Goal: Task Accomplishment & Management: Manage account settings

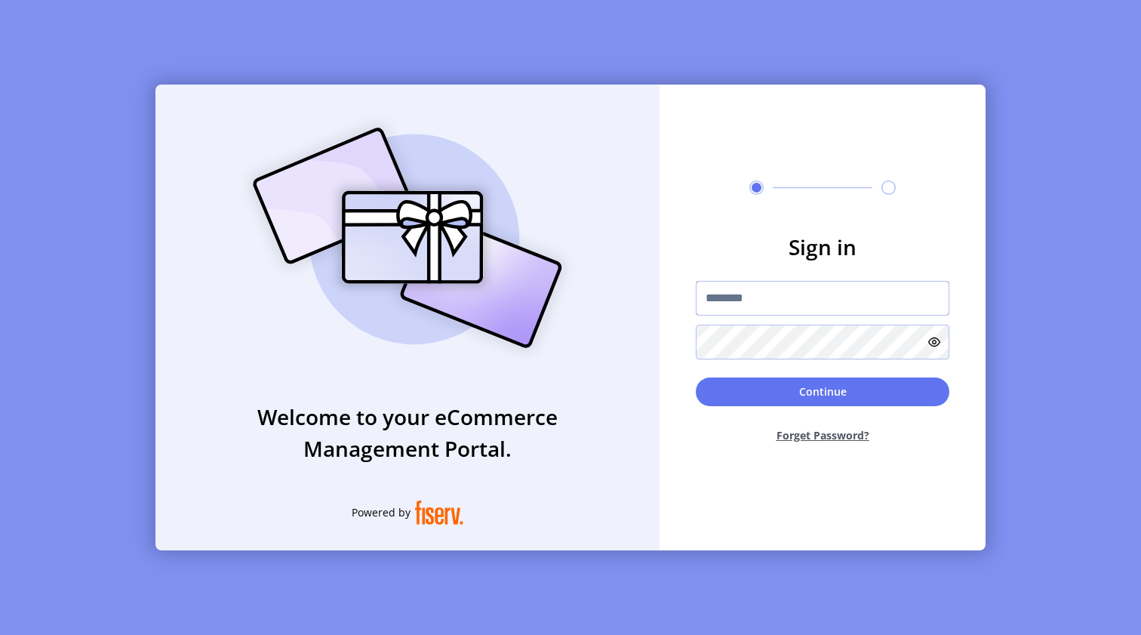
type input "**********"
click at [805, 390] on button "Continue" at bounding box center [823, 391] width 254 height 29
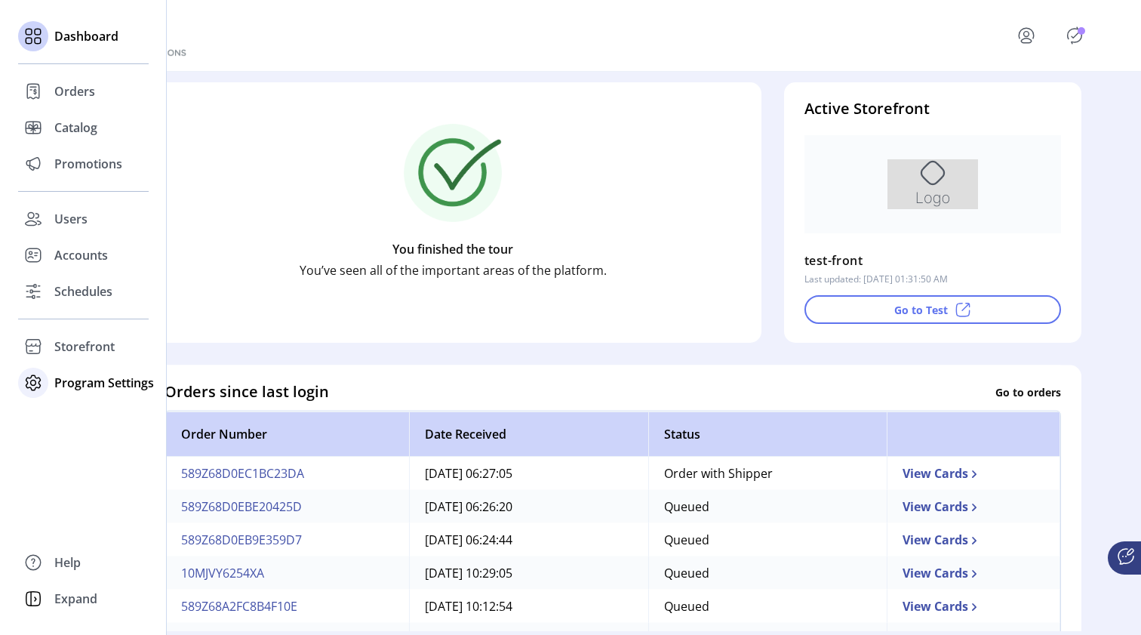
click at [72, 383] on span "Program Settings" at bounding box center [104, 383] width 100 height 18
click at [72, 411] on span "Templates" at bounding box center [84, 413] width 60 height 18
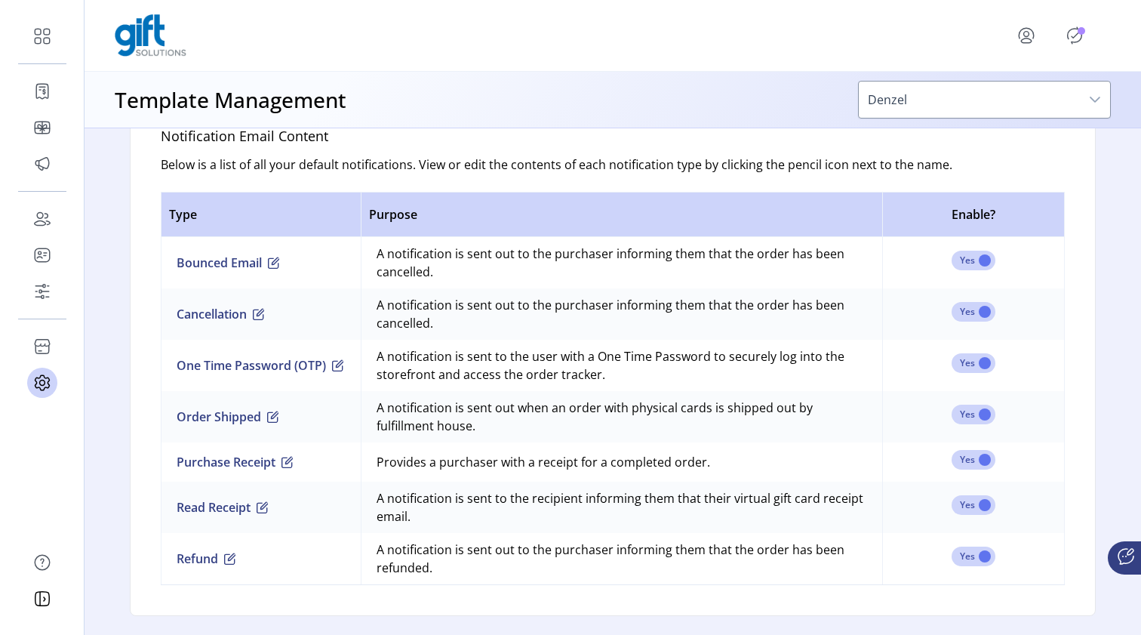
scroll to position [958, 0]
click at [332, 365] on span "button" at bounding box center [338, 365] width 12 height 12
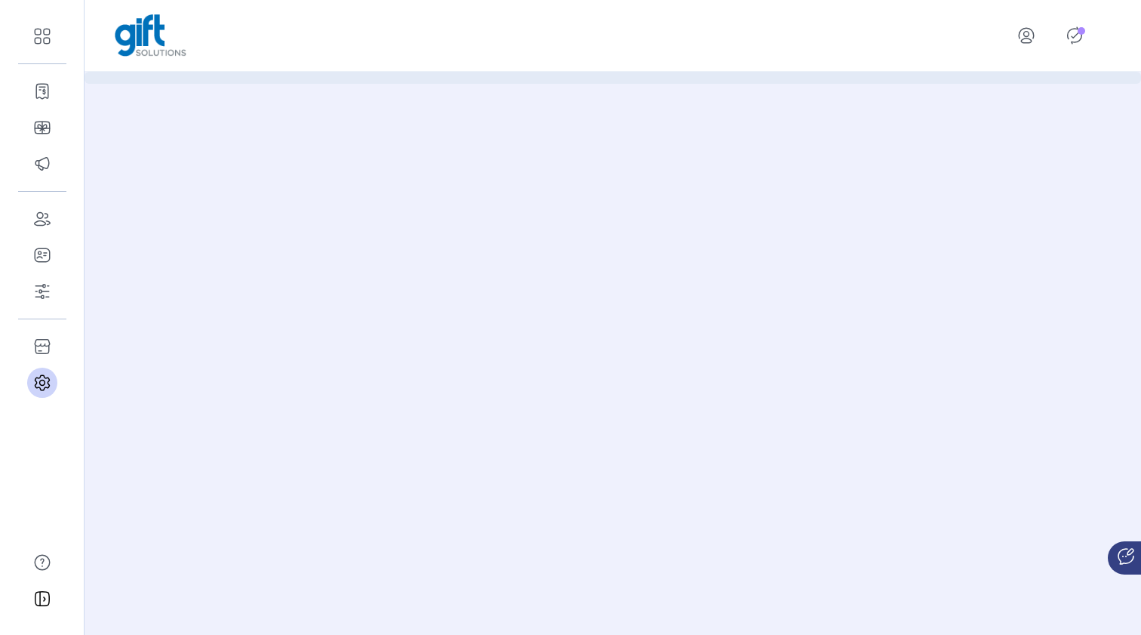
click at [332, 365] on div at bounding box center [613, 317] width 1057 height 635
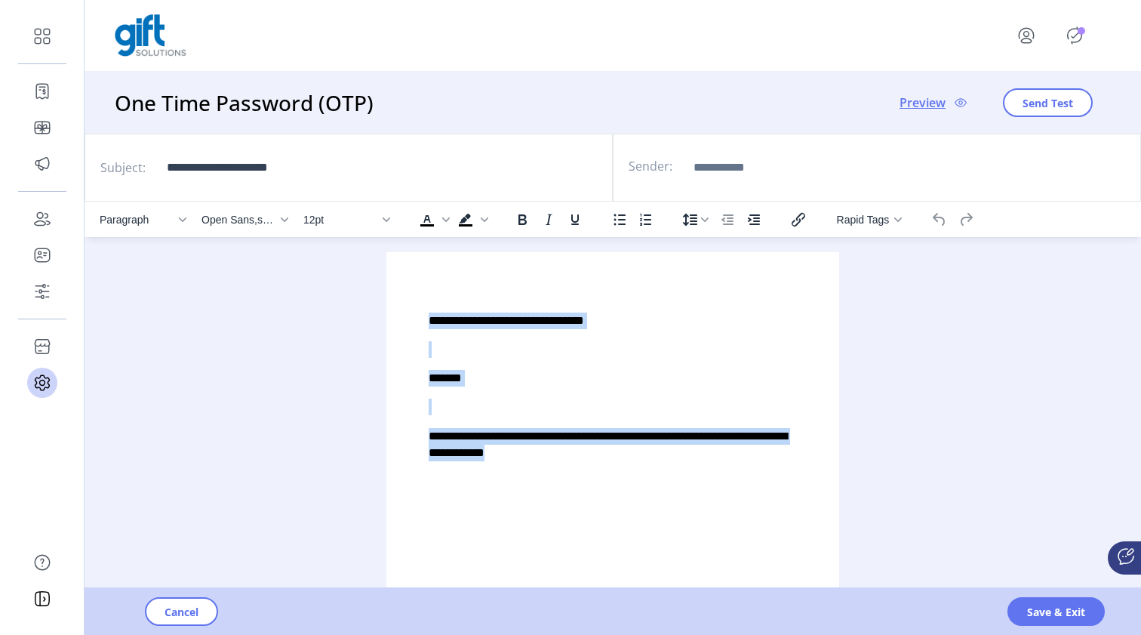
drag, startPoint x: 422, startPoint y: 304, endPoint x: 556, endPoint y: 471, distance: 213.7
click at [556, 472] on div "**********" at bounding box center [613, 386] width 429 height 245
drag, startPoint x: 957, startPoint y: 865, endPoint x: 624, endPoint y: 380, distance: 588.4
click at [624, 380] on p "*******" at bounding box center [613, 378] width 368 height 17
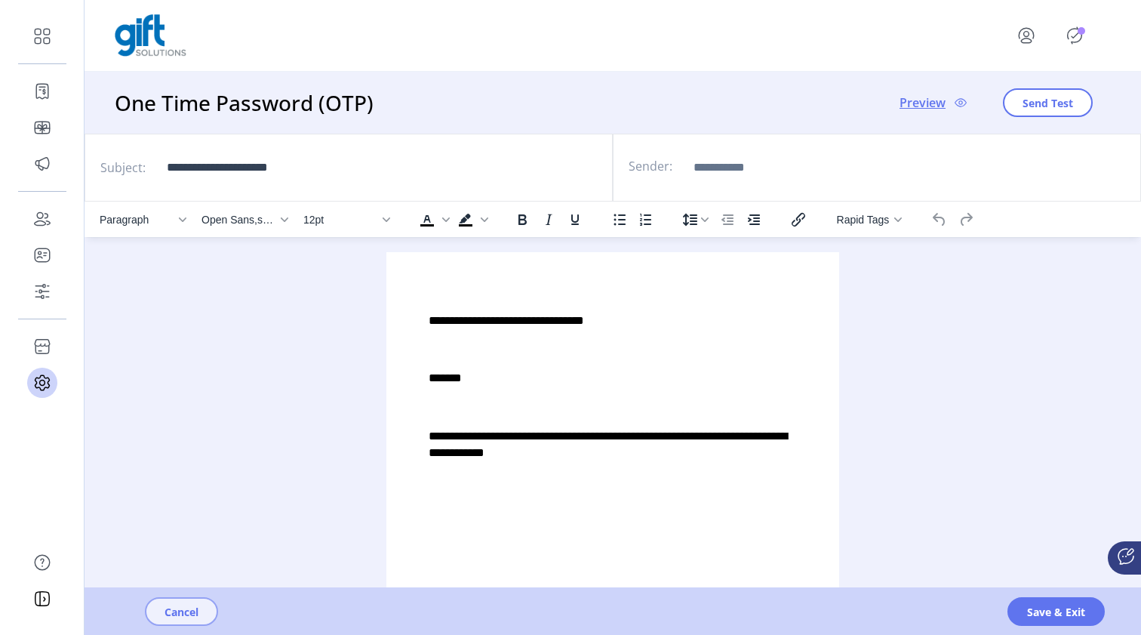
click at [180, 602] on button "Cancel" at bounding box center [181, 611] width 73 height 29
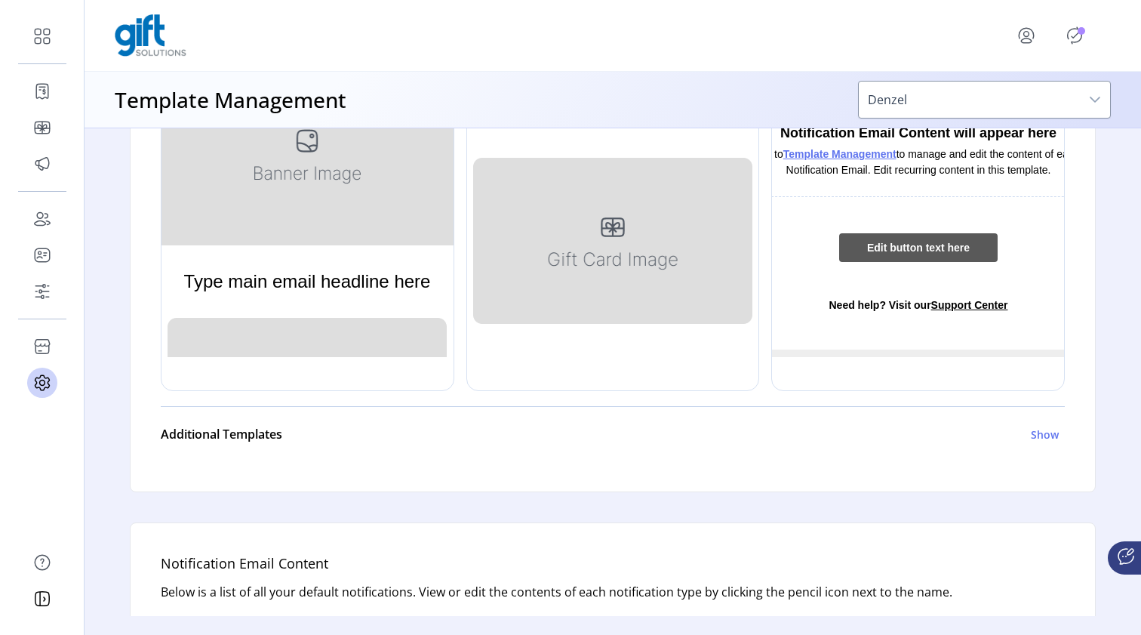
scroll to position [534, 0]
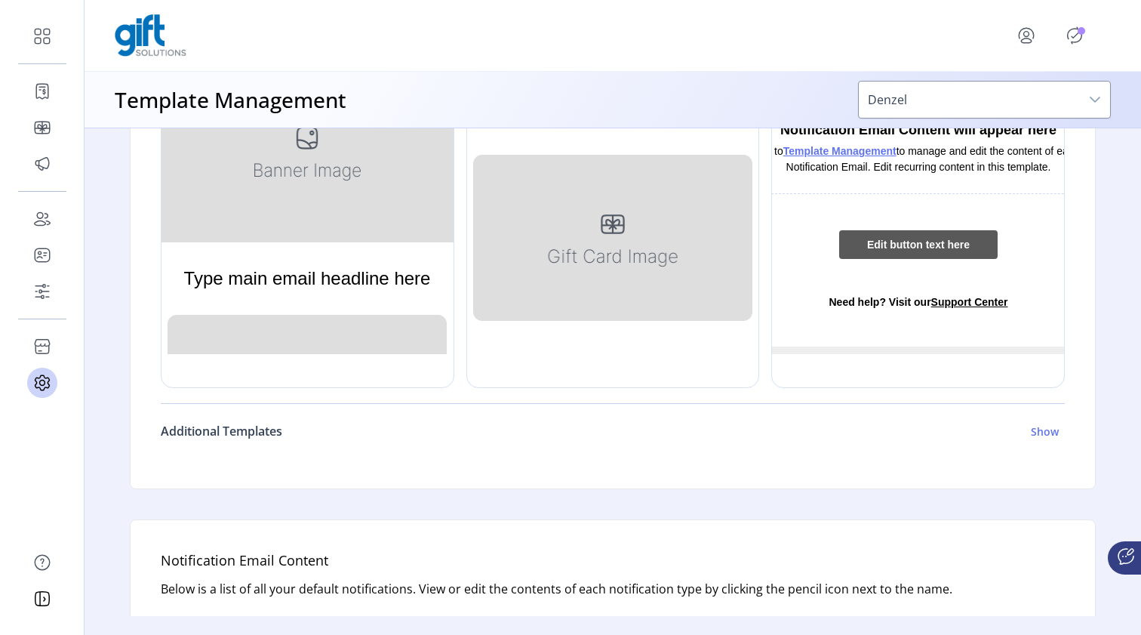
click at [1043, 431] on h6 "Show" at bounding box center [1045, 432] width 28 height 16
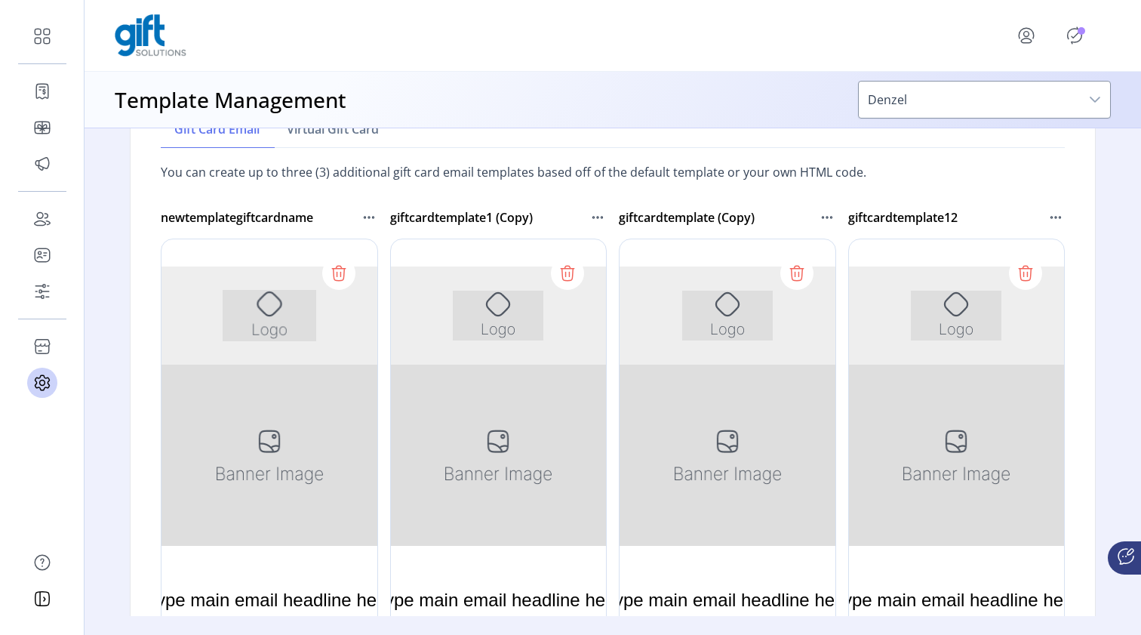
scroll to position [870, 0]
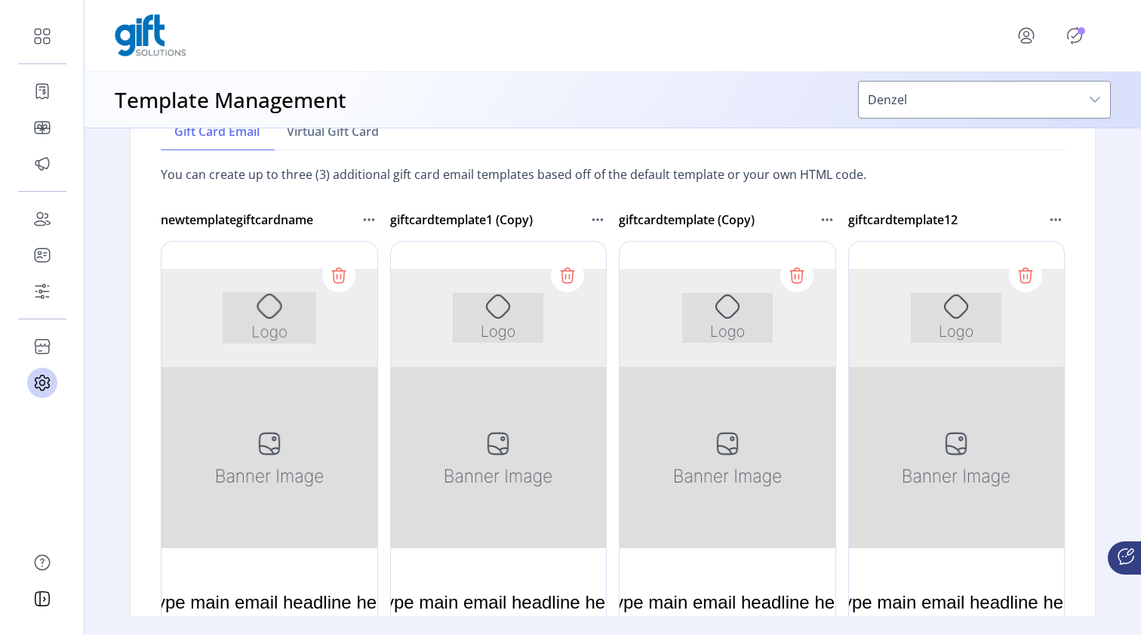
click at [305, 401] on div at bounding box center [269, 467] width 217 height 453
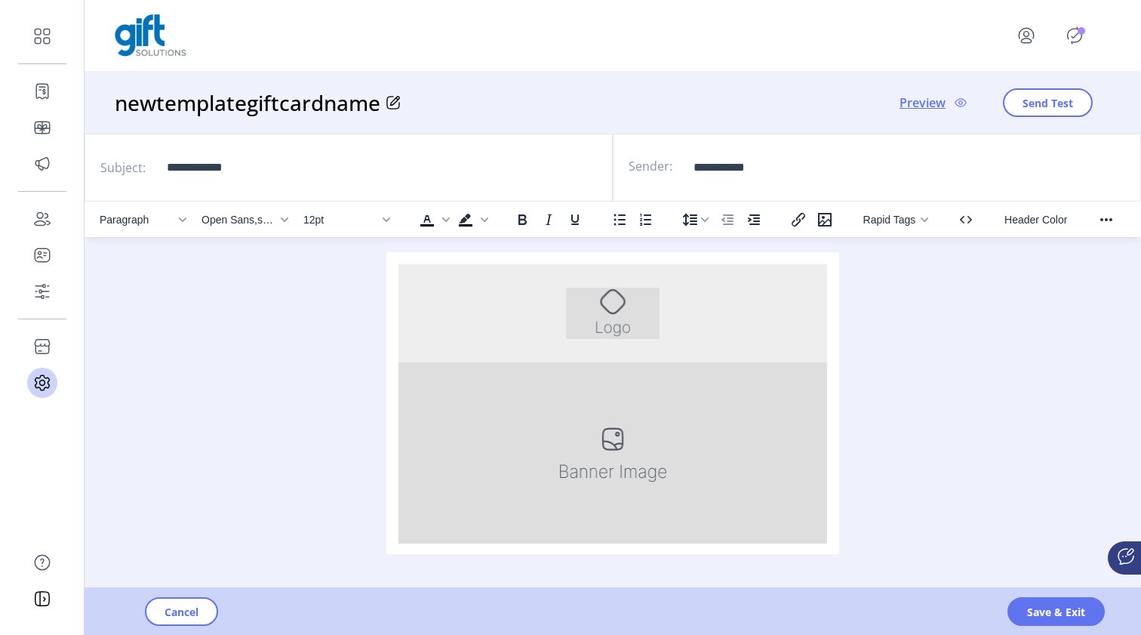
click at [197, 95] on h3 "newtemplategiftcardname" at bounding box center [251, 103] width 272 height 32
copy h3 "newtemplategiftcardname"
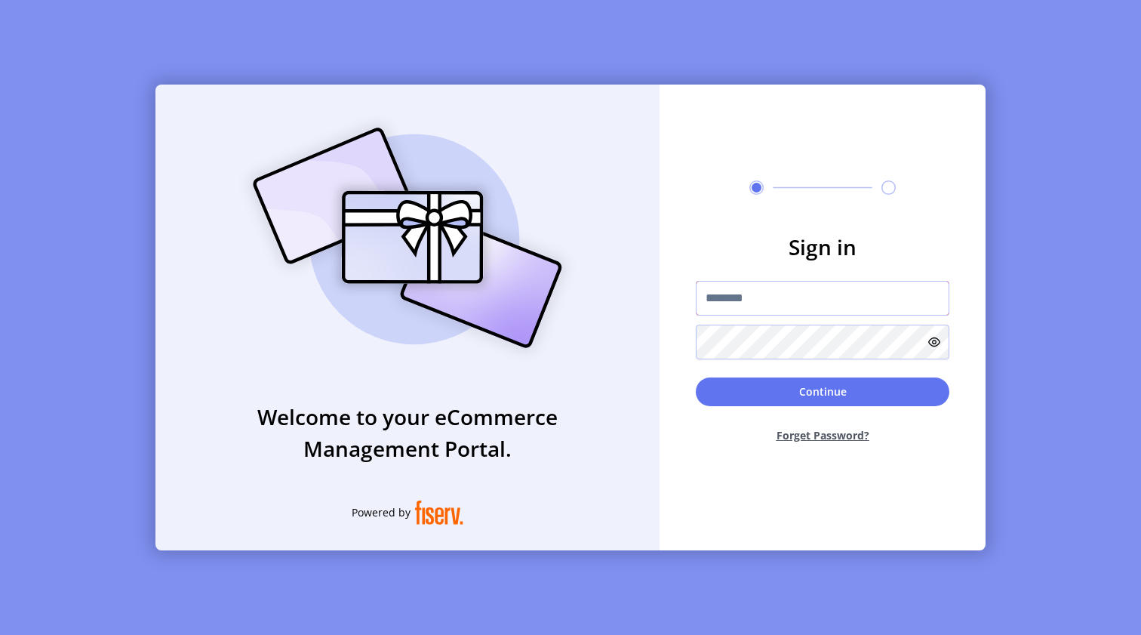
type input "*********"
click at [741, 387] on button "Continue" at bounding box center [823, 391] width 254 height 29
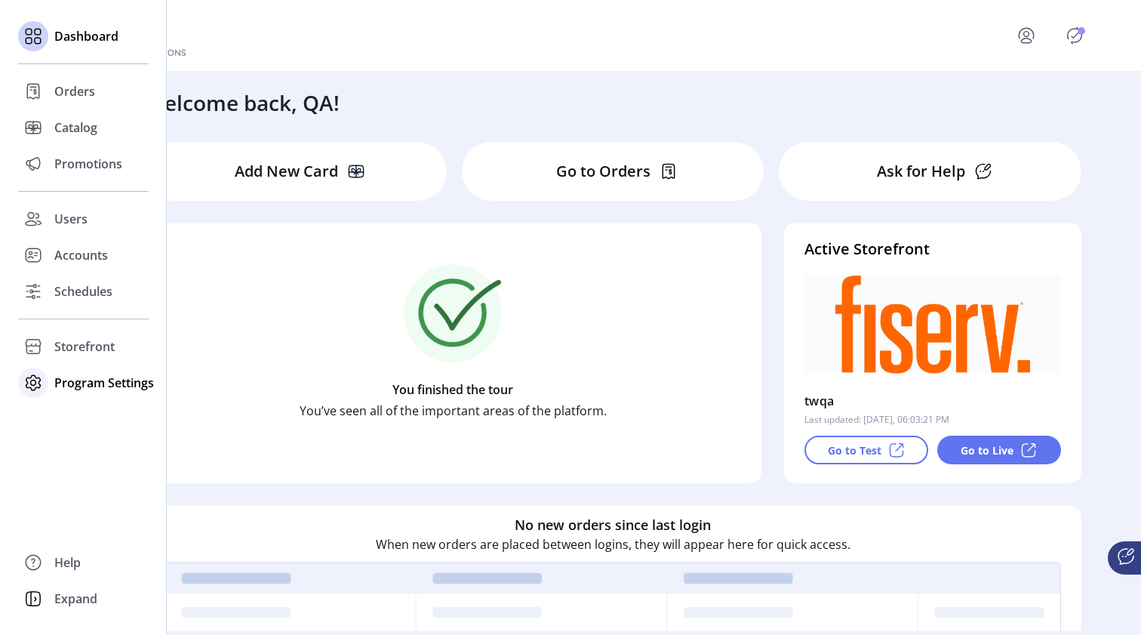
click at [92, 383] on span "Program Settings" at bounding box center [104, 383] width 100 height 18
click at [91, 419] on span "Templates" at bounding box center [84, 413] width 60 height 18
click at [91, 413] on span "Templates" at bounding box center [84, 413] width 60 height 18
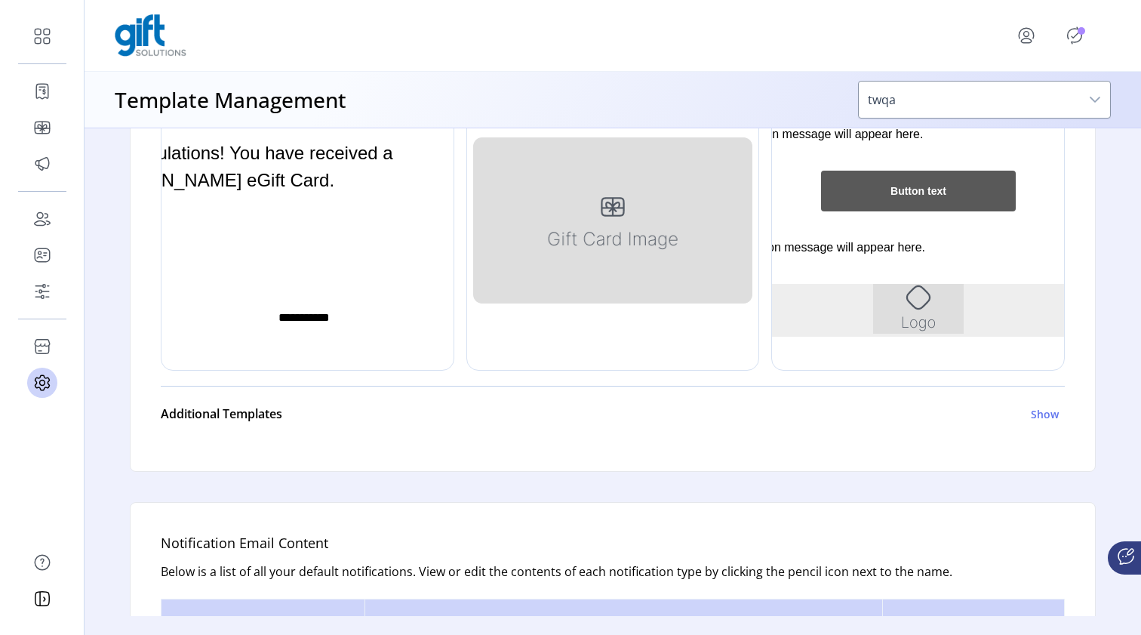
scroll to position [556, 0]
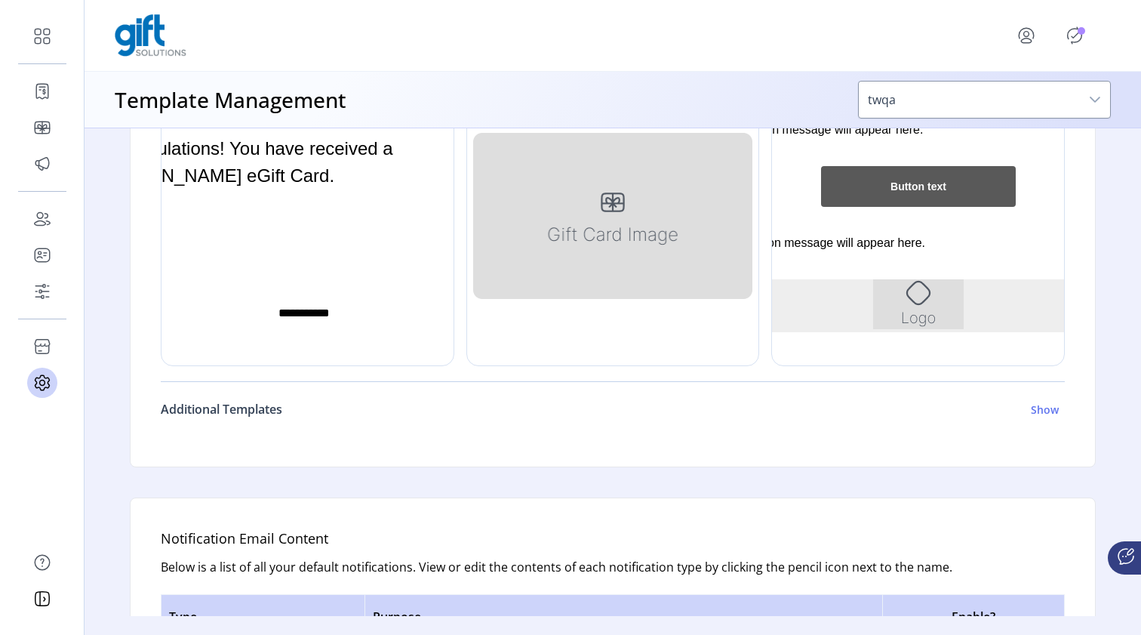
click at [1032, 408] on h6 "Show" at bounding box center [1045, 410] width 28 height 16
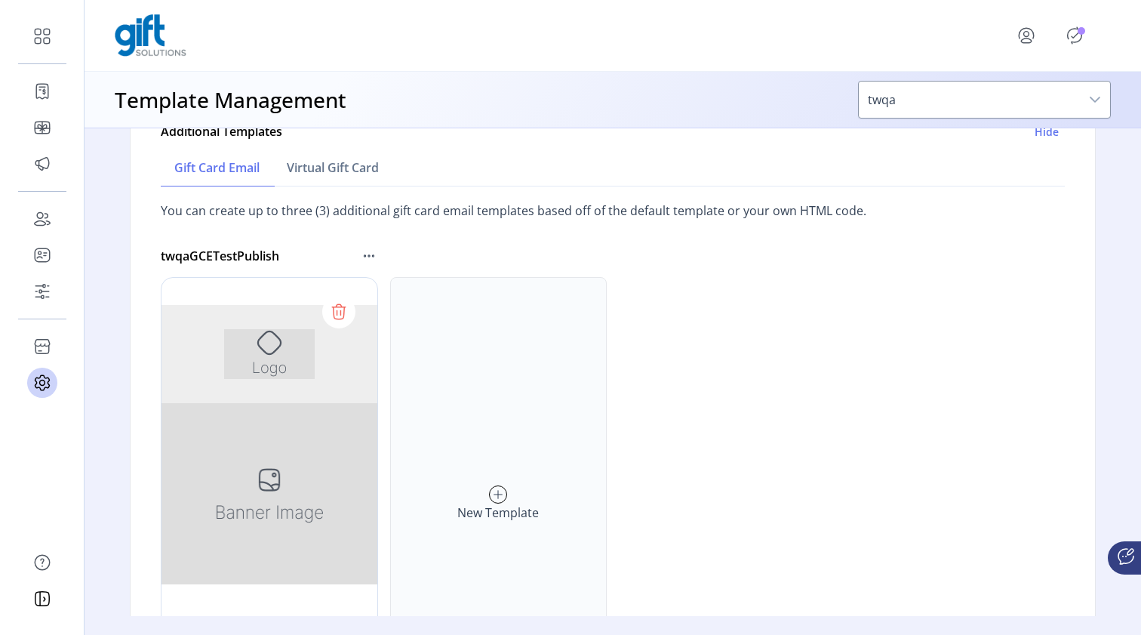
scroll to position [834, 0]
click at [325, 165] on span "Virtual Gift Card" at bounding box center [333, 167] width 92 height 12
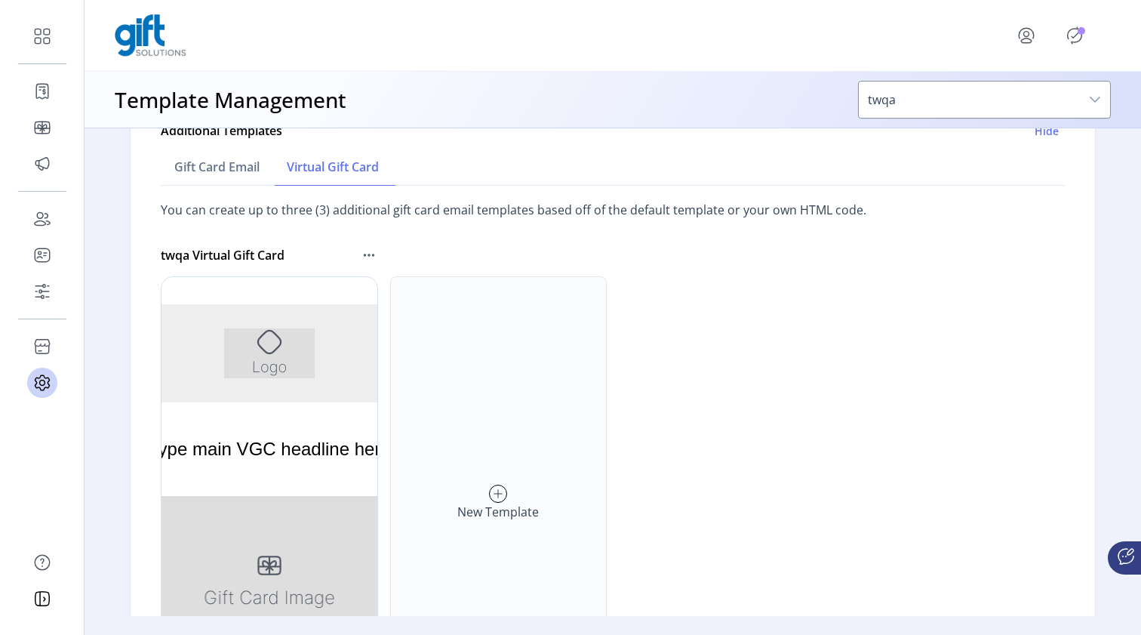
scroll to position [0, 0]
click at [205, 167] on span "Gift Card Email" at bounding box center [216, 167] width 85 height 12
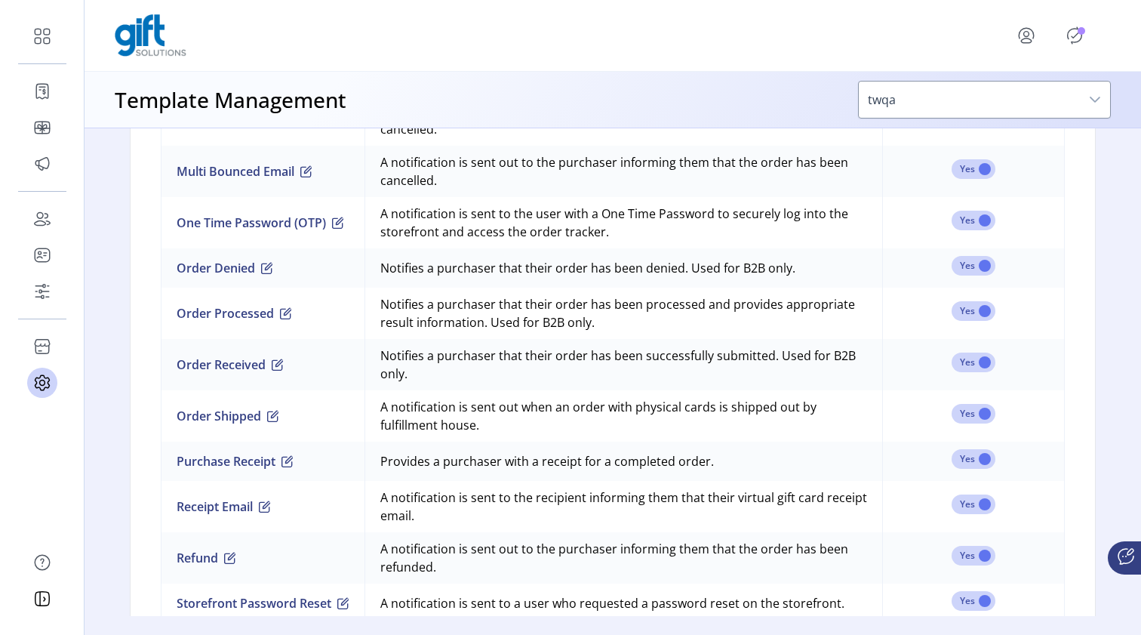
scroll to position [1905, 0]
click at [642, 399] on td "A notification is sent out when an order with physical cards is shipped out by …" at bounding box center [624, 415] width 518 height 51
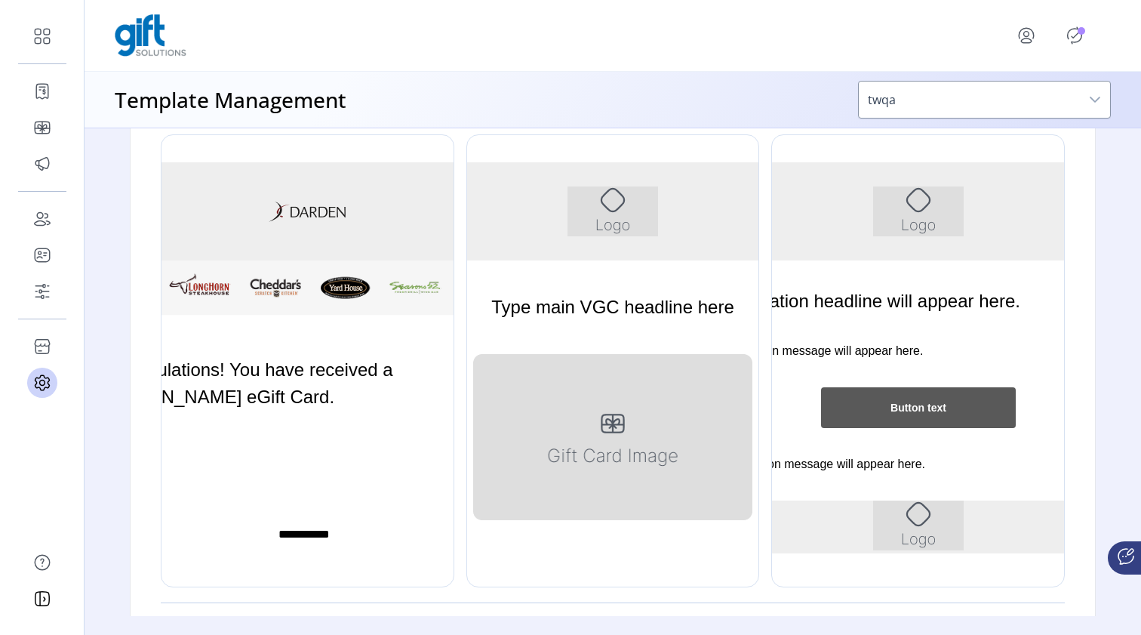
scroll to position [335, 0]
click at [693, 49] on div at bounding box center [613, 35] width 996 height 42
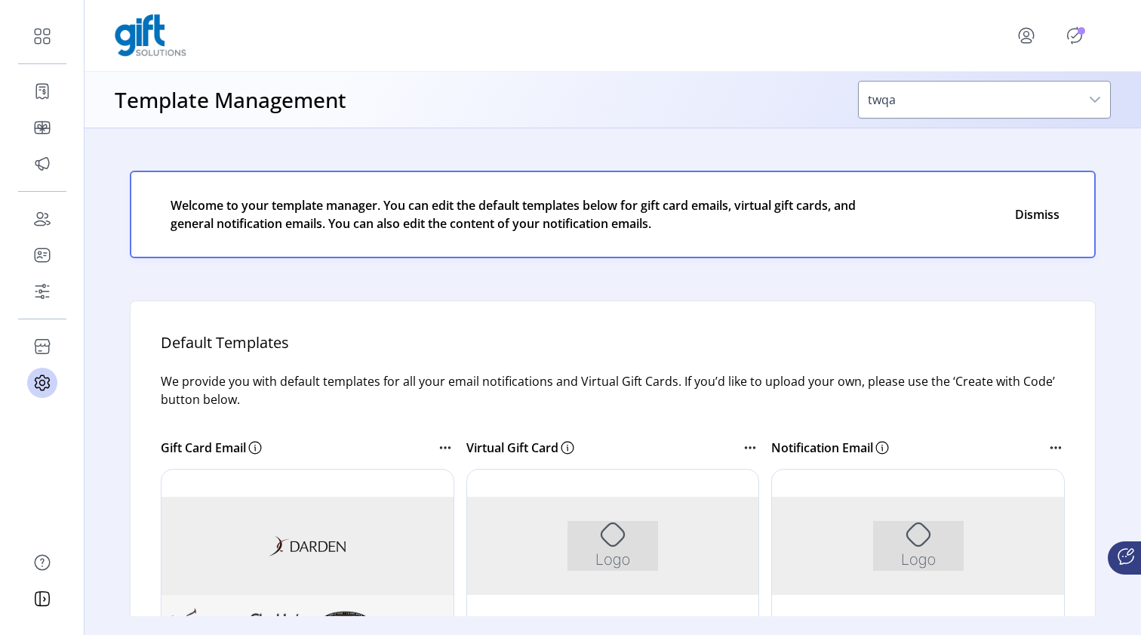
scroll to position [0, 0]
click at [1044, 217] on button "Close" at bounding box center [1037, 214] width 60 height 21
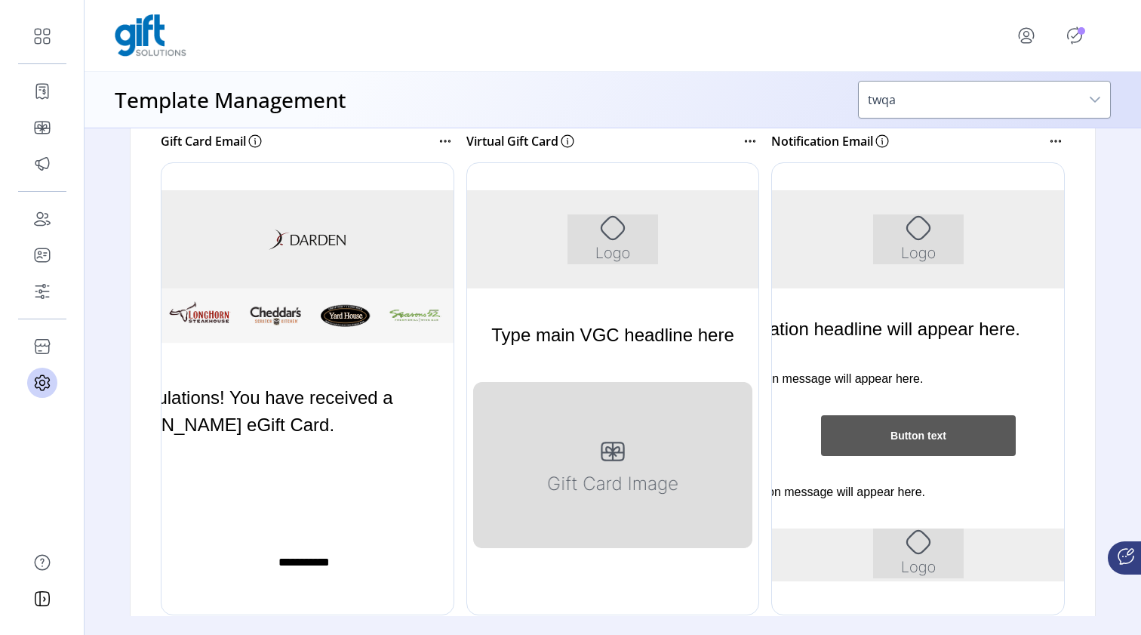
scroll to position [215, 0]
